Goal: Find contact information: Find contact information

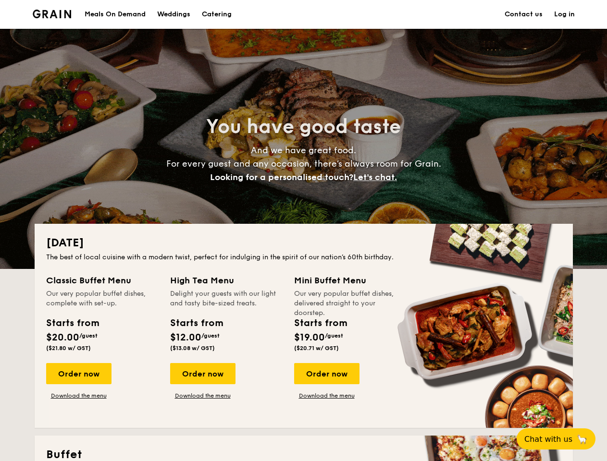
click at [303, 231] on div "[DATE] The best of local cuisine with a modern twist, perfect for indulging in …" at bounding box center [304, 326] width 538 height 204
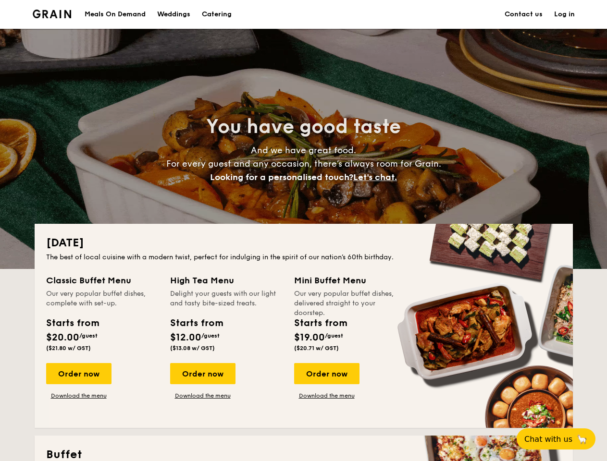
click at [564, 14] on link "Log in" at bounding box center [564, 14] width 21 height 29
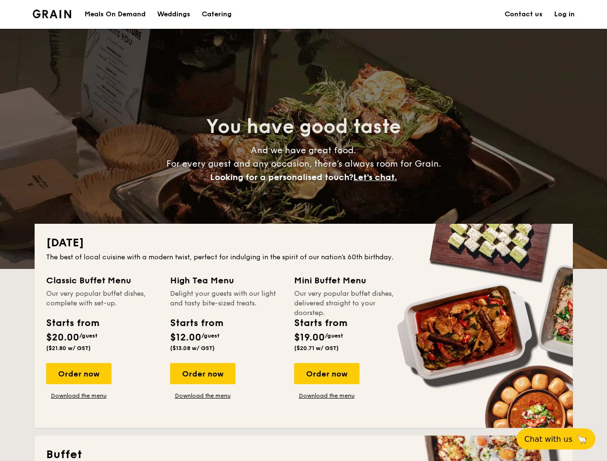
click at [378, 177] on span "Let's chat." at bounding box center [375, 177] width 44 height 11
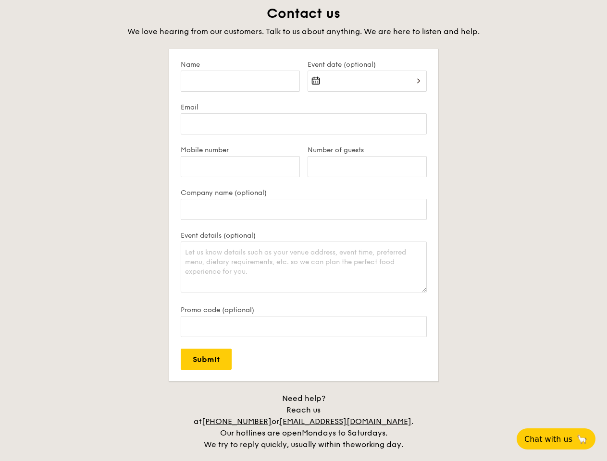
click at [561, 439] on span "Chat with us" at bounding box center [548, 439] width 48 height 9
